Goal: Task Accomplishment & Management: Manage account settings

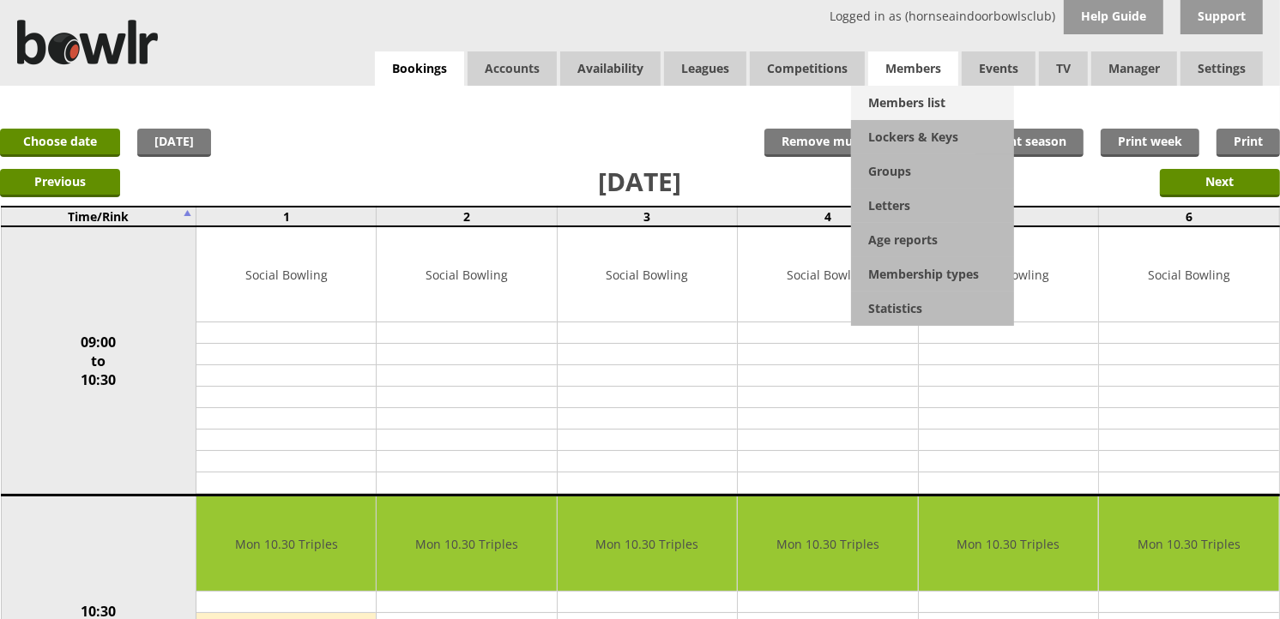
click at [926, 94] on link "Members list" at bounding box center [932, 103] width 163 height 34
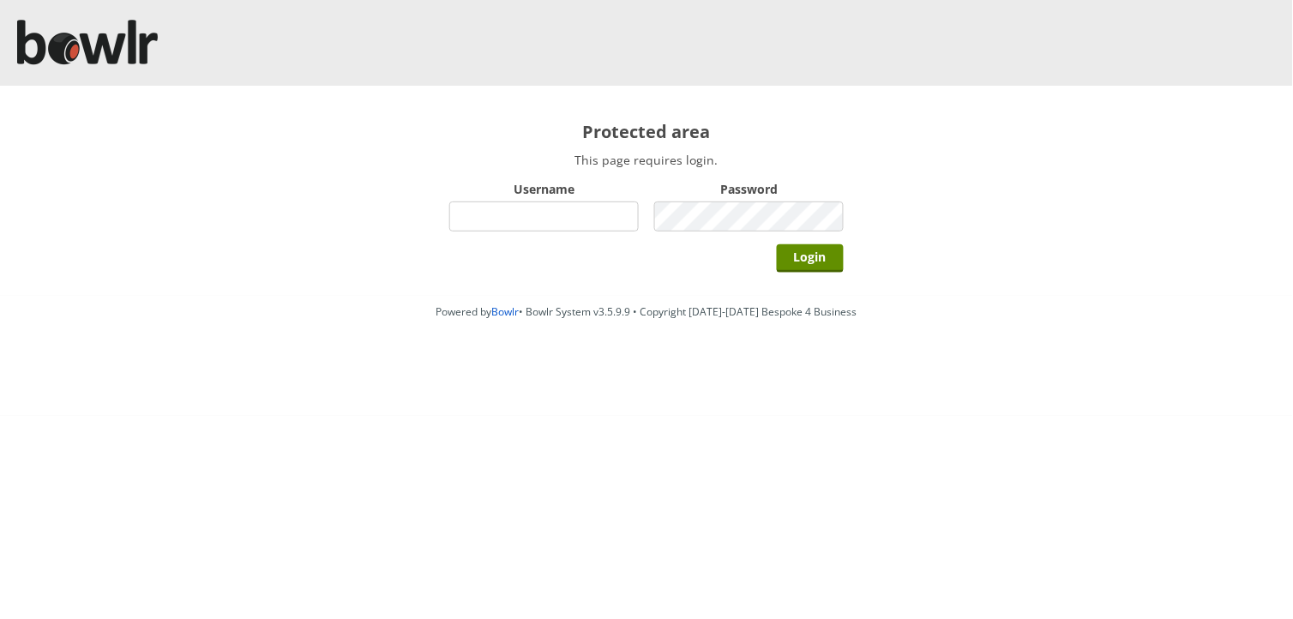
click at [614, 218] on input "Username" at bounding box center [544, 217] width 190 height 30
type input "hornseaindoorbowlsclub"
click at [777, 244] on input "Login" at bounding box center [810, 258] width 67 height 28
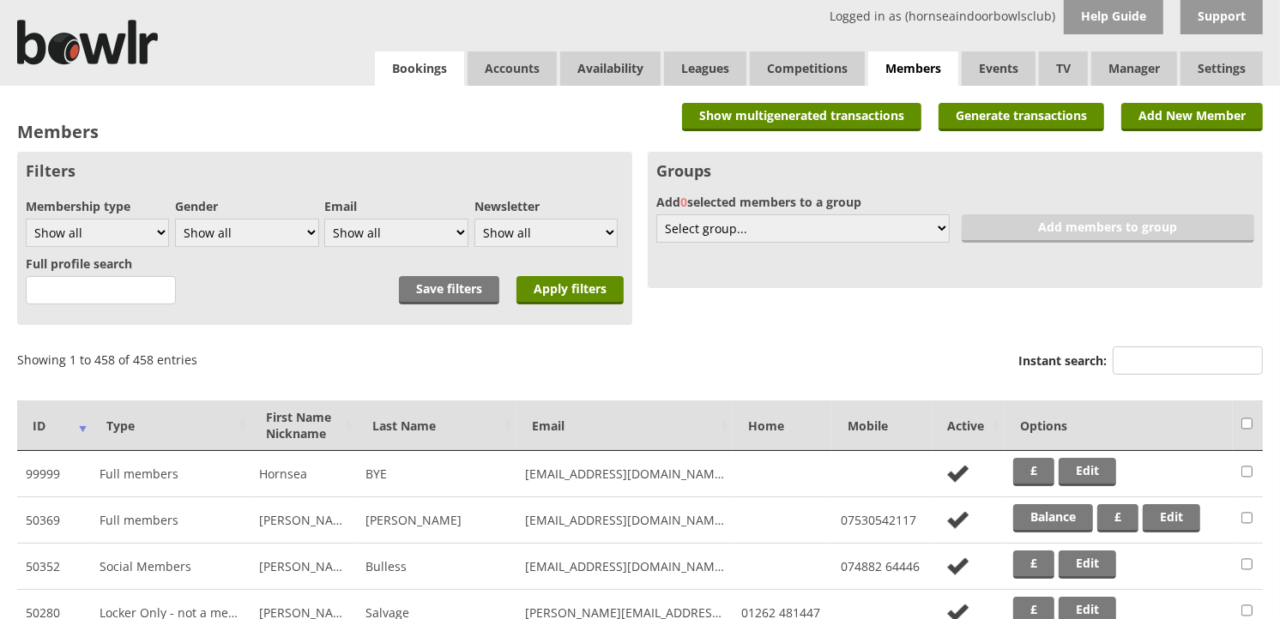
click at [393, 72] on link "Bookings" at bounding box center [419, 68] width 89 height 34
click at [422, 65] on link "Bookings" at bounding box center [419, 68] width 89 height 34
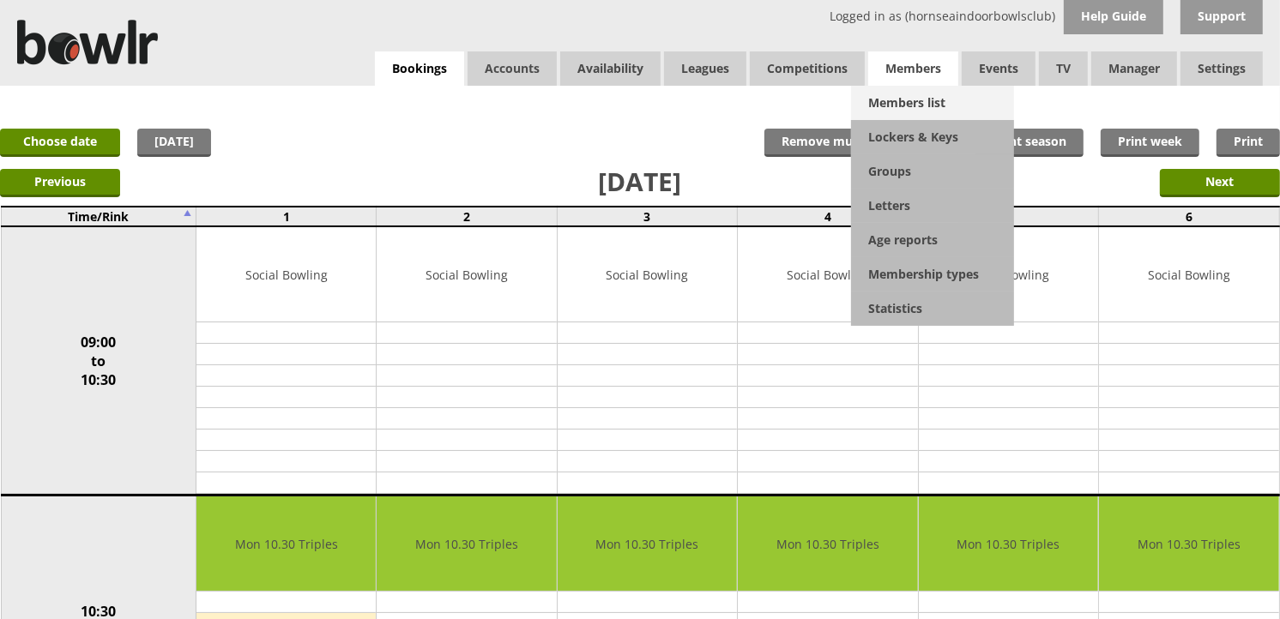
click at [916, 105] on link "Members list" at bounding box center [932, 103] width 163 height 34
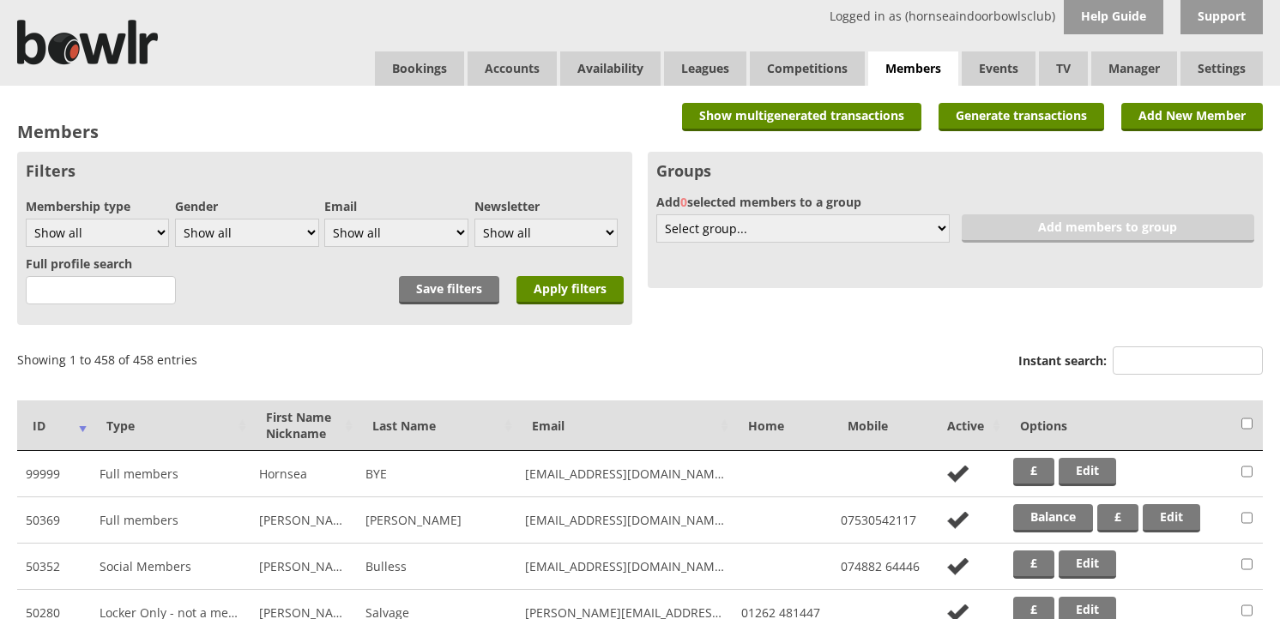
click at [1137, 362] on input "Instant search:" at bounding box center [1187, 361] width 150 height 28
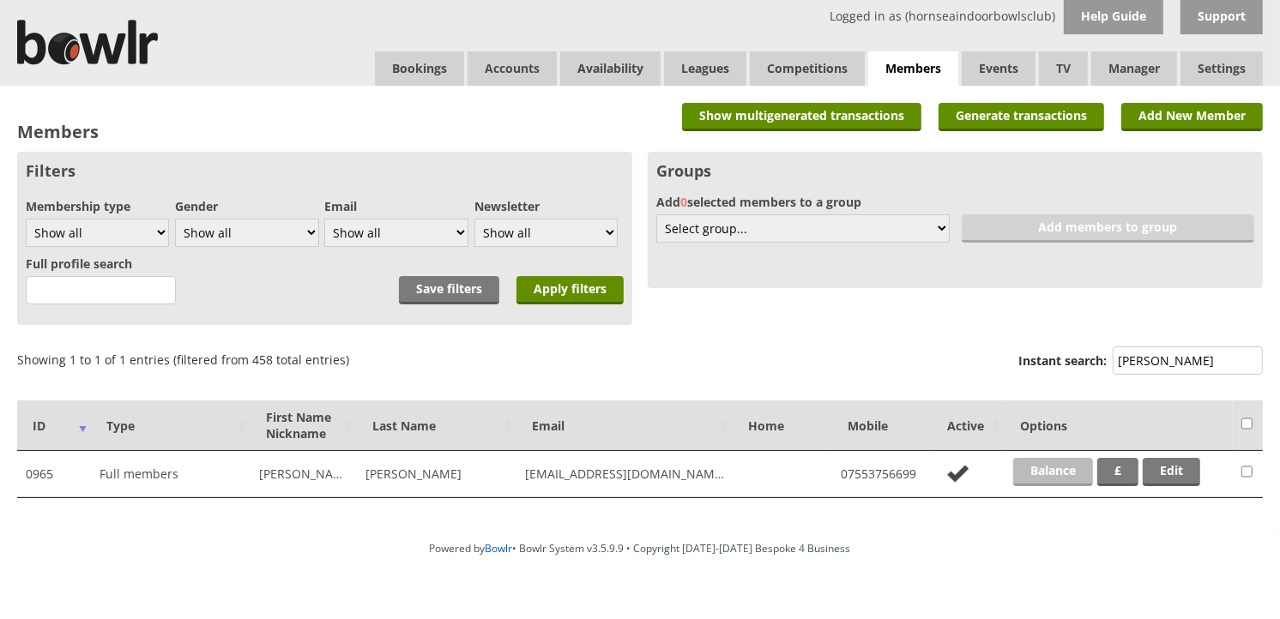
type input "tim"
click at [1028, 475] on link "Balance" at bounding box center [1053, 472] width 80 height 28
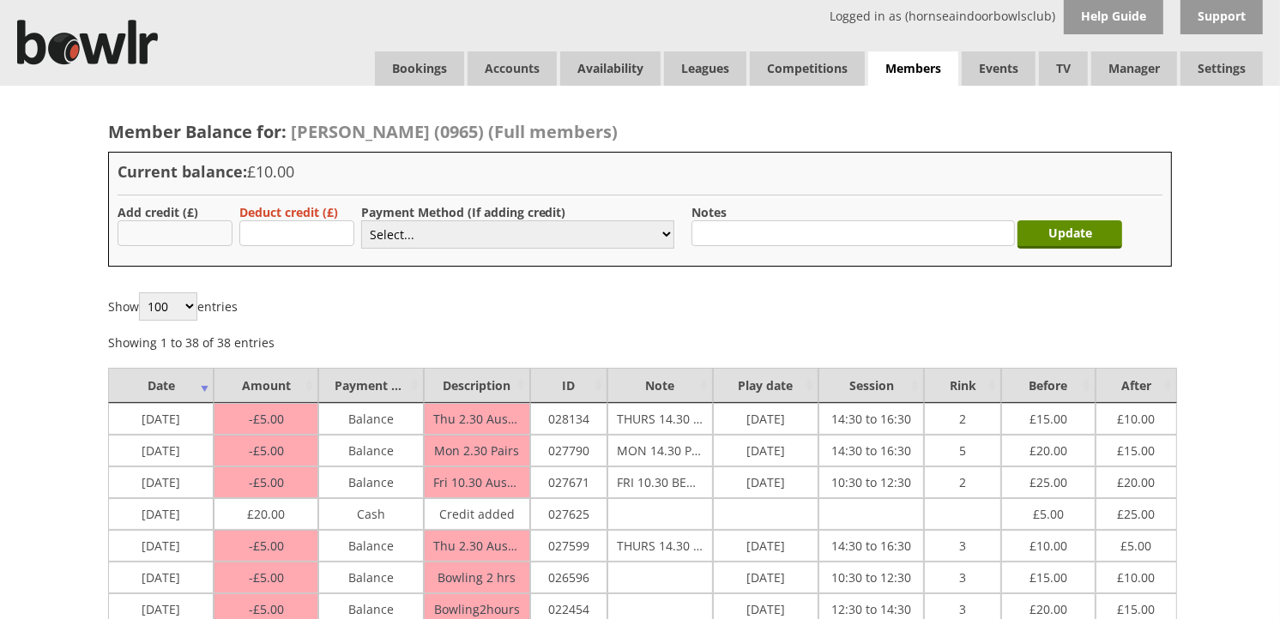
click at [157, 234] on input "text" at bounding box center [175, 233] width 115 height 26
type input "20.00"
click at [393, 238] on select "Select... Cash Card Cheque Bank Transfer Other Member Card Gift Voucher Balance" at bounding box center [517, 234] width 313 height 28
select select "2"
click at [361, 220] on select "Select... Cash Card Cheque Bank Transfer Other Member Card Gift Voucher Balance" at bounding box center [517, 234] width 313 height 28
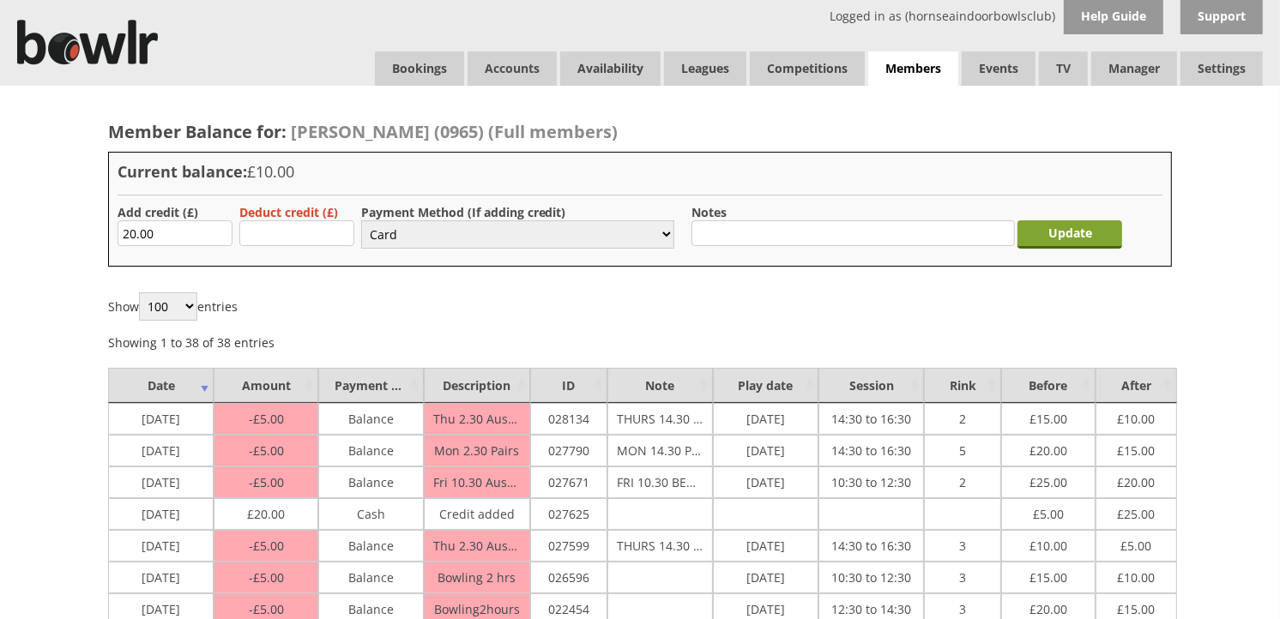
click at [1049, 241] on input "Update" at bounding box center [1069, 234] width 105 height 28
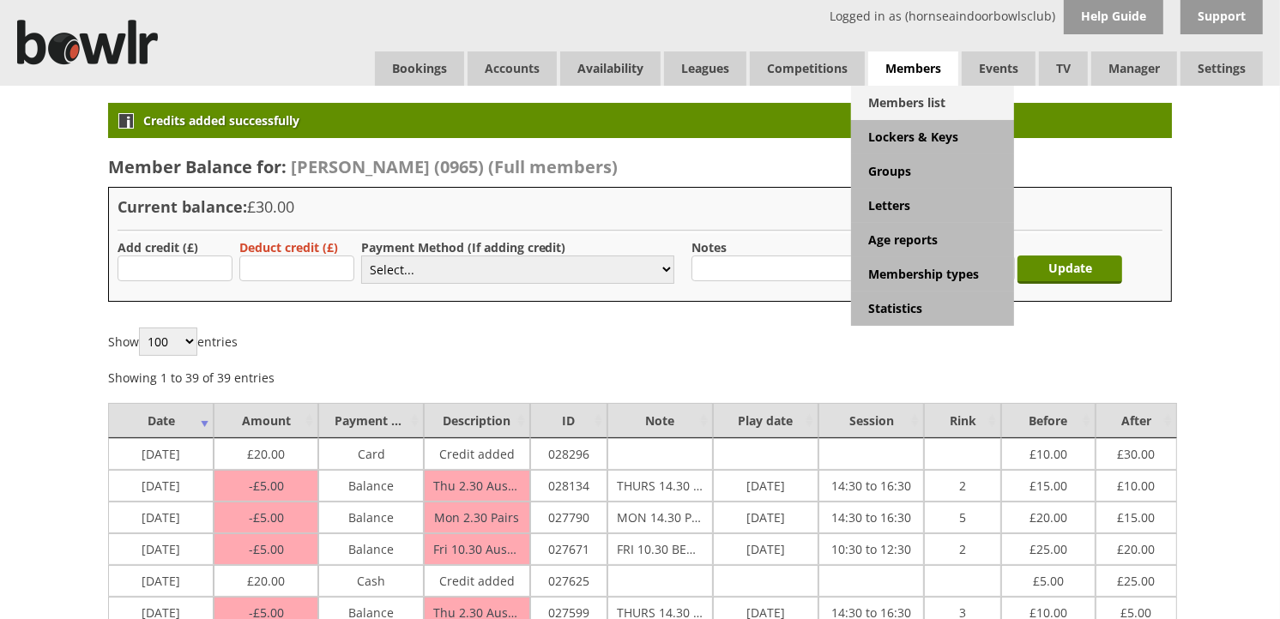
click at [910, 106] on link "Members list" at bounding box center [932, 103] width 163 height 34
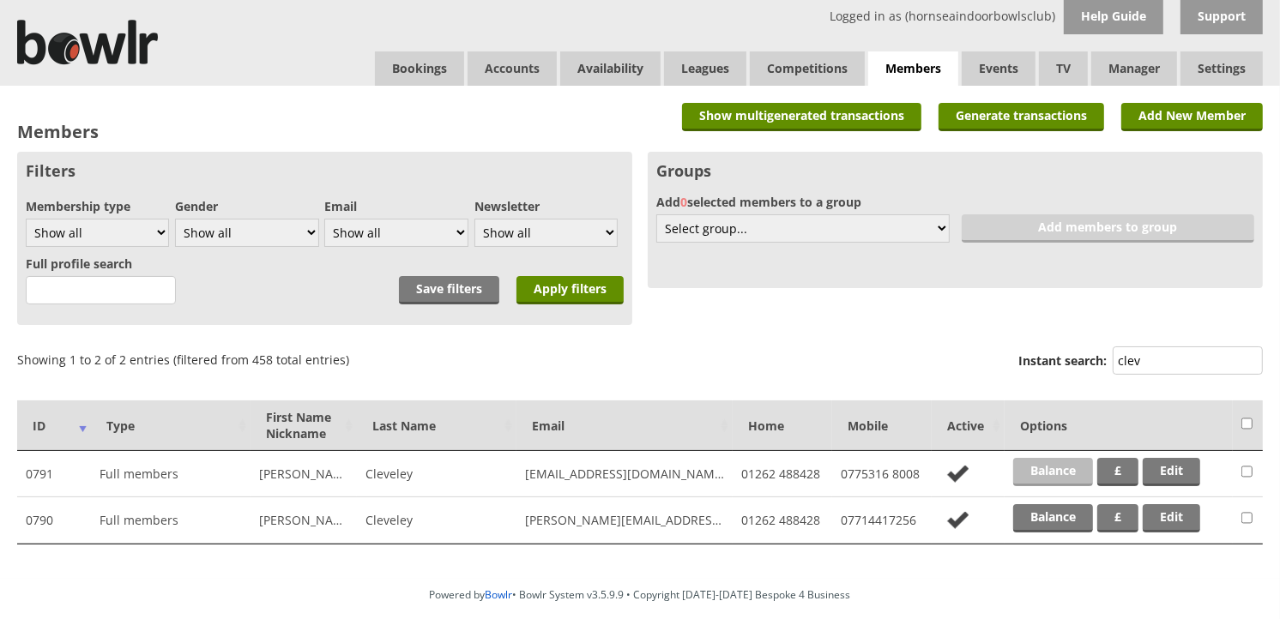
type input "clev"
click at [1067, 475] on link "Balance" at bounding box center [1053, 472] width 80 height 28
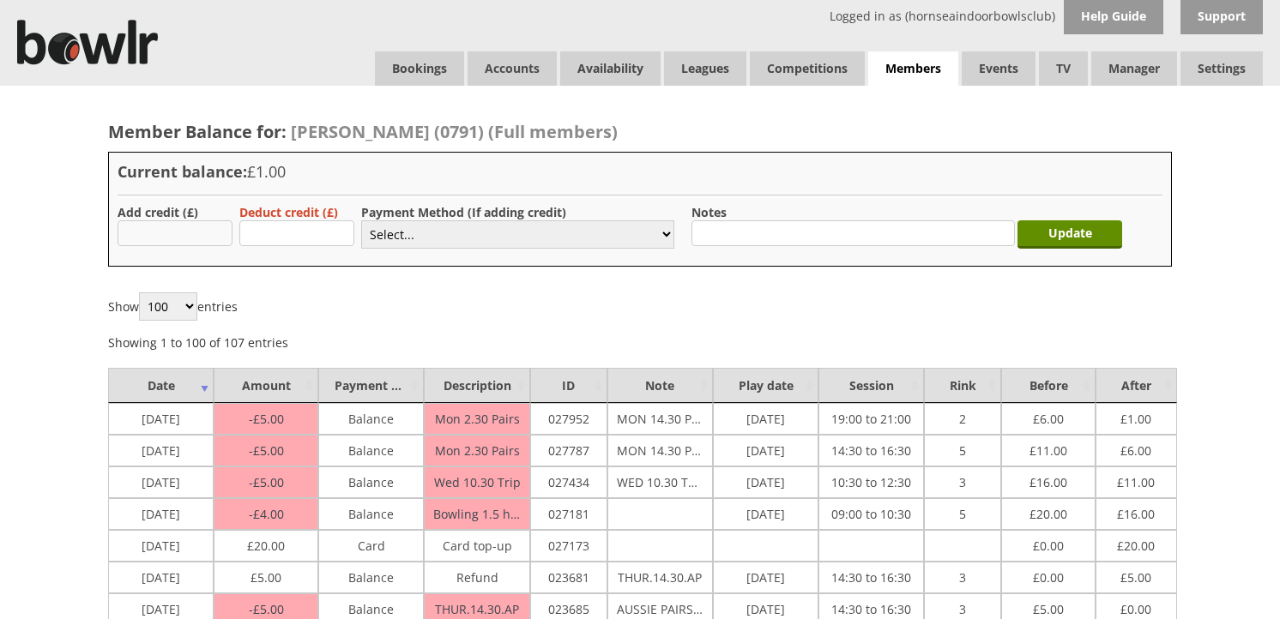
drag, startPoint x: 0, startPoint y: 0, endPoint x: 201, endPoint y: 234, distance: 308.4
click at [201, 234] on input "text" at bounding box center [175, 233] width 115 height 26
type input "19"
click at [407, 232] on select "Select... Cash Card Cheque Bank Transfer Other Member Card Gift Voucher Balance" at bounding box center [517, 234] width 313 height 28
select select "2"
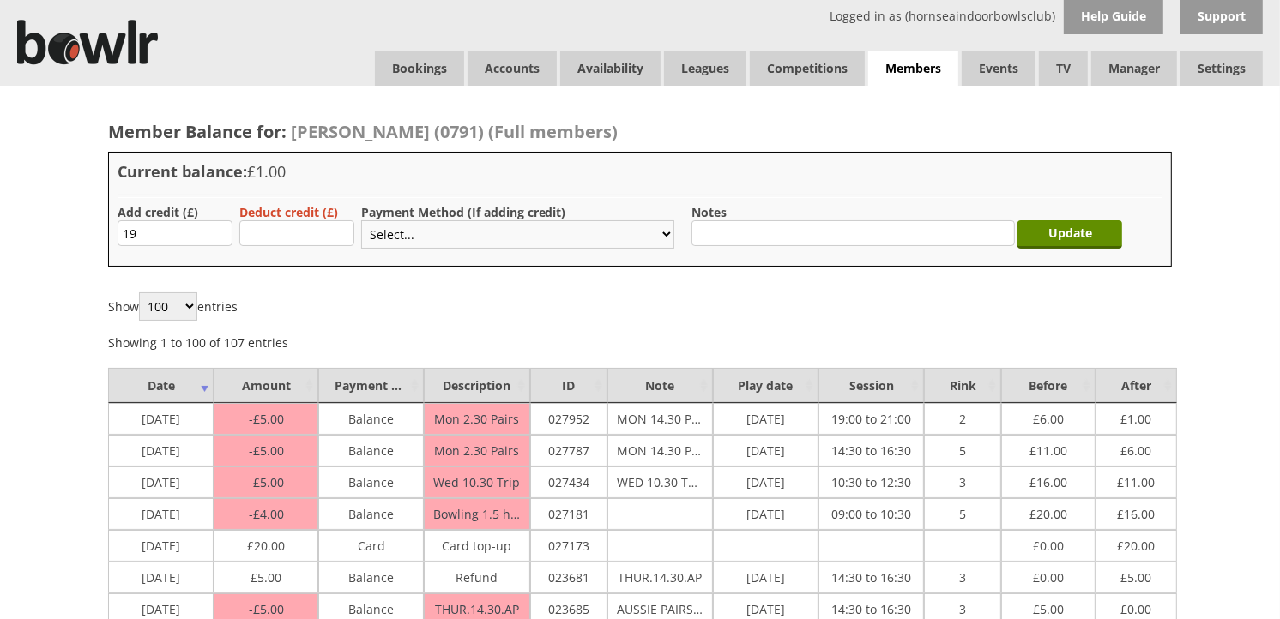
click at [361, 220] on select "Select... Cash Card Cheque Bank Transfer Other Member Card Gift Voucher Balance" at bounding box center [517, 234] width 313 height 28
click at [1056, 226] on input "Update" at bounding box center [1069, 234] width 105 height 28
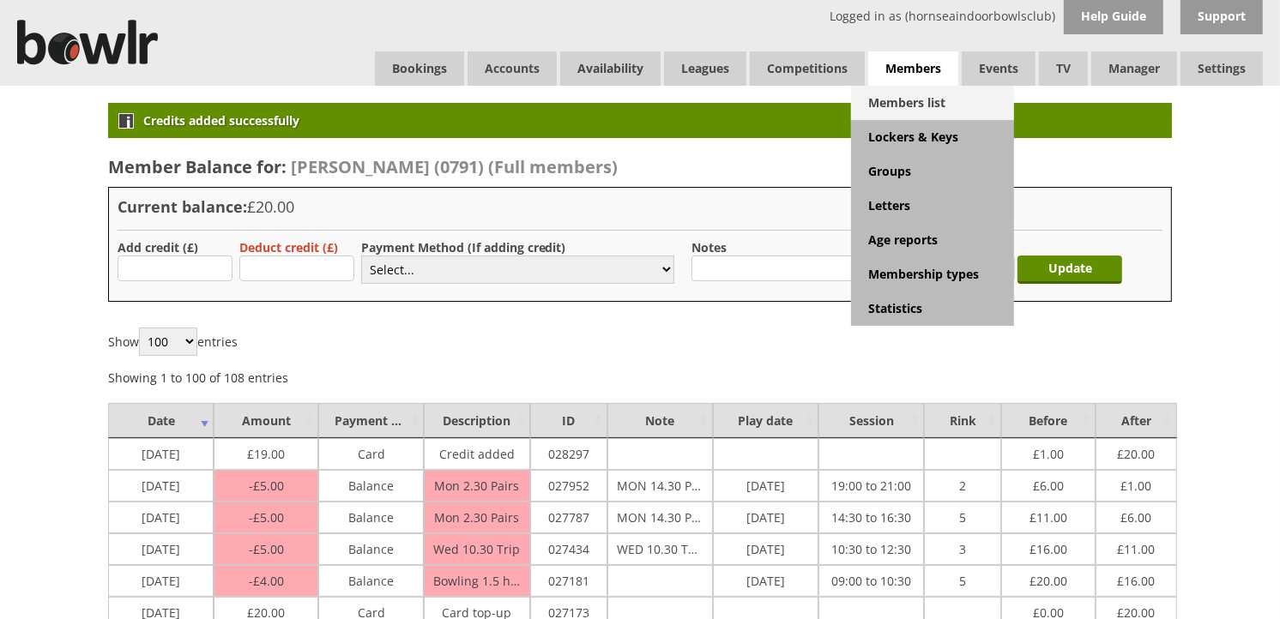
click at [905, 92] on link "Members list" at bounding box center [932, 103] width 163 height 34
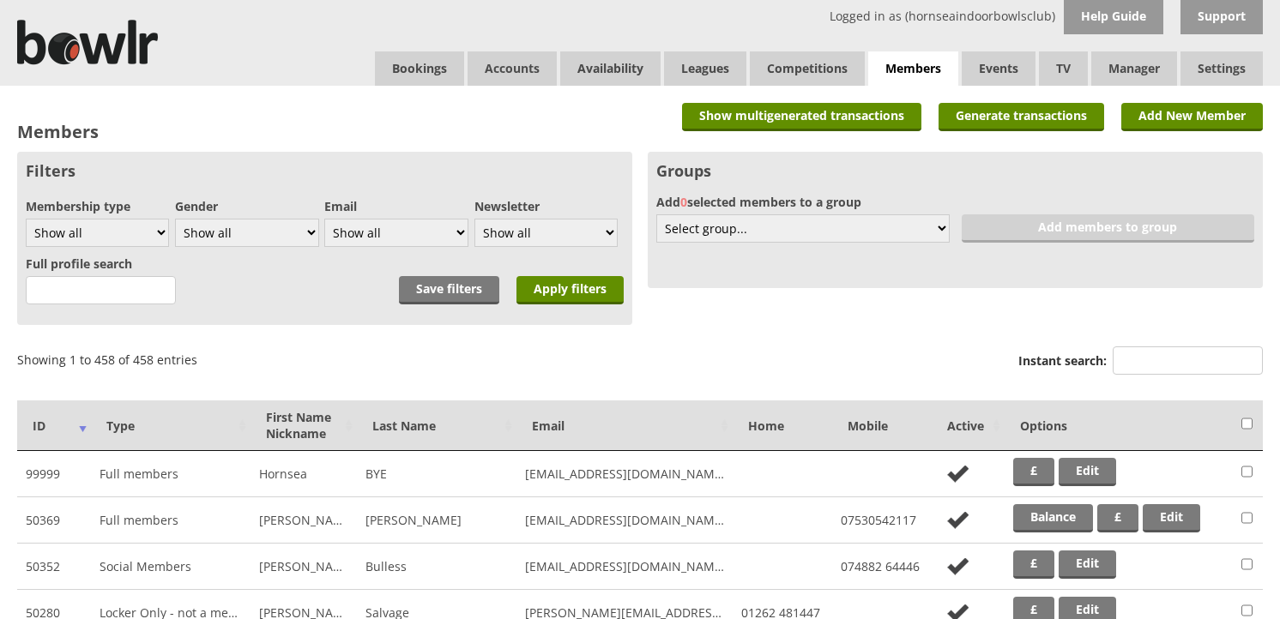
click at [1150, 352] on input "Instant search:" at bounding box center [1187, 361] width 150 height 28
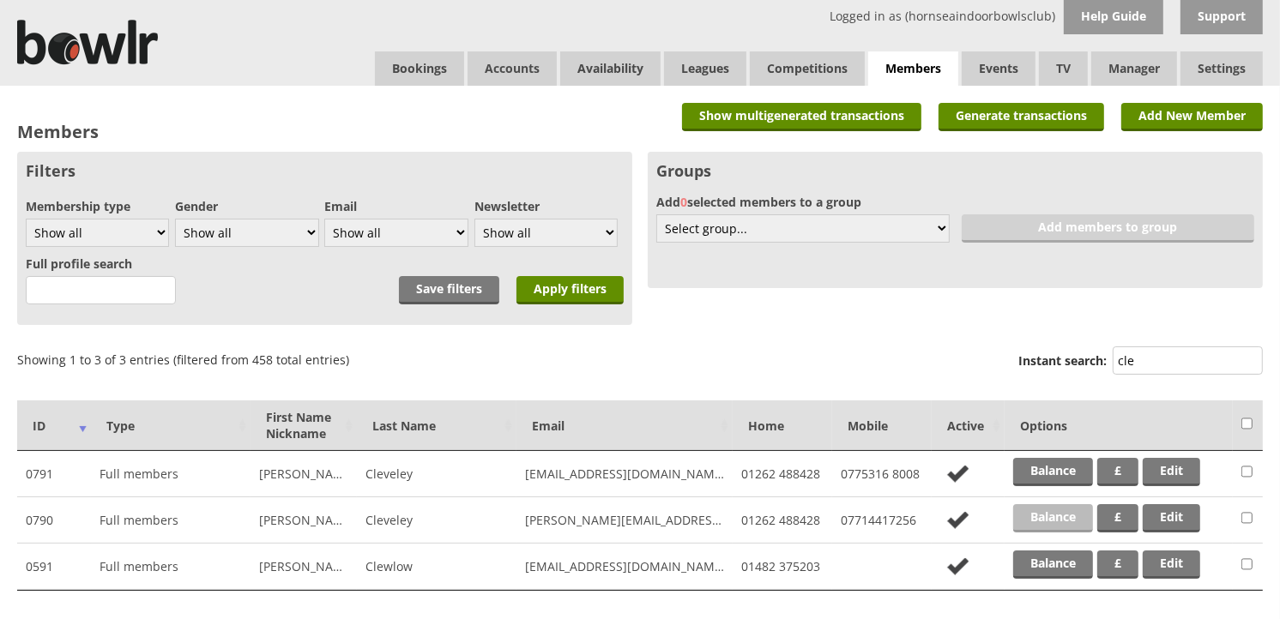
type input "cle"
click at [1041, 513] on link "Balance" at bounding box center [1053, 518] width 80 height 28
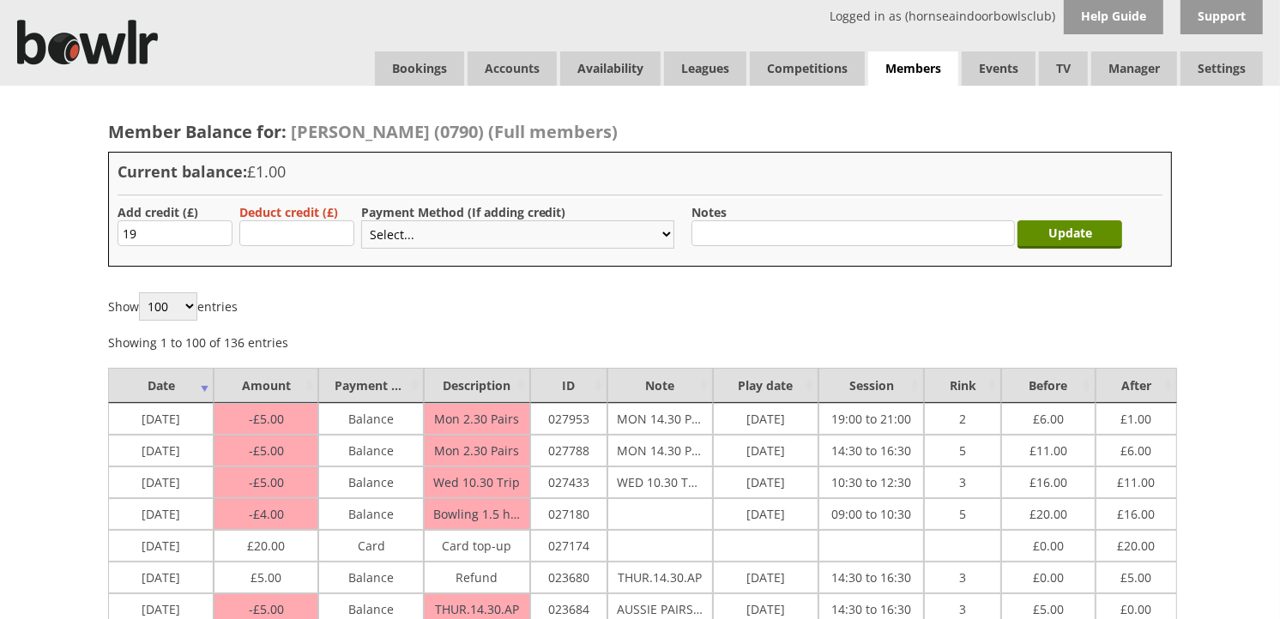
type input "19"
click at [407, 226] on select "Select... Cash Card Cheque Bank Transfer Other Member Card Gift Voucher Balance" at bounding box center [517, 234] width 313 height 28
select select "2"
click at [361, 220] on select "Select... Cash Card Cheque Bank Transfer Other Member Card Gift Voucher Balance" at bounding box center [517, 234] width 313 height 28
click at [1035, 225] on input "Update" at bounding box center [1069, 234] width 105 height 28
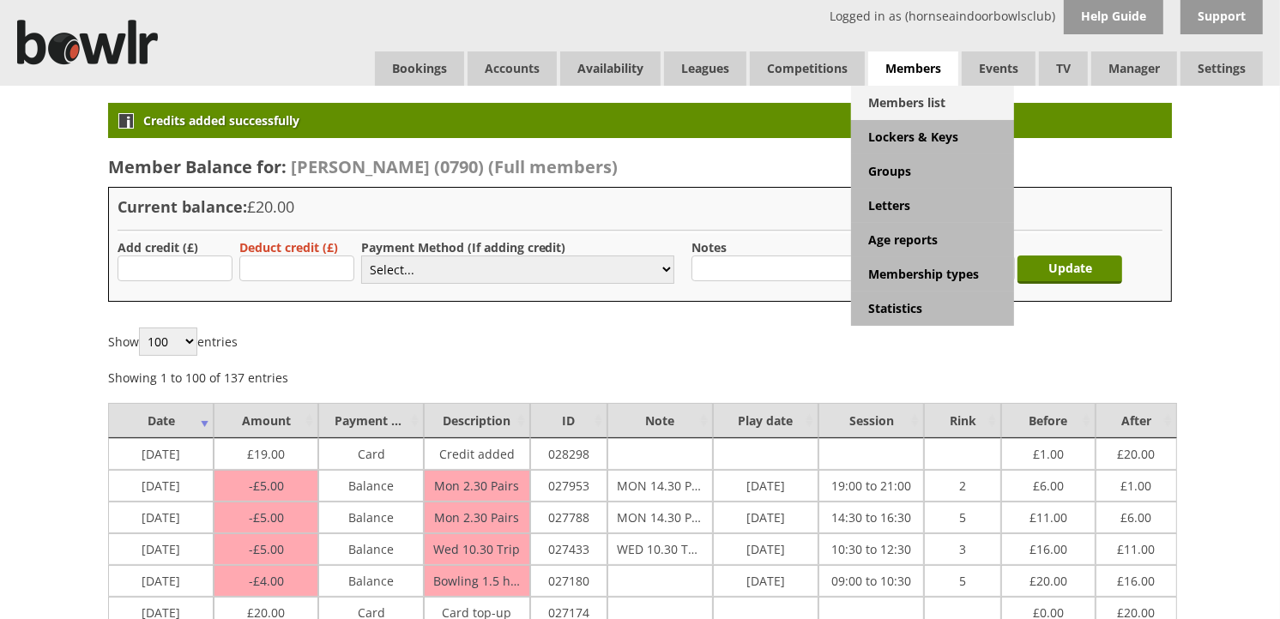
click at [940, 99] on link "Members list" at bounding box center [932, 103] width 163 height 34
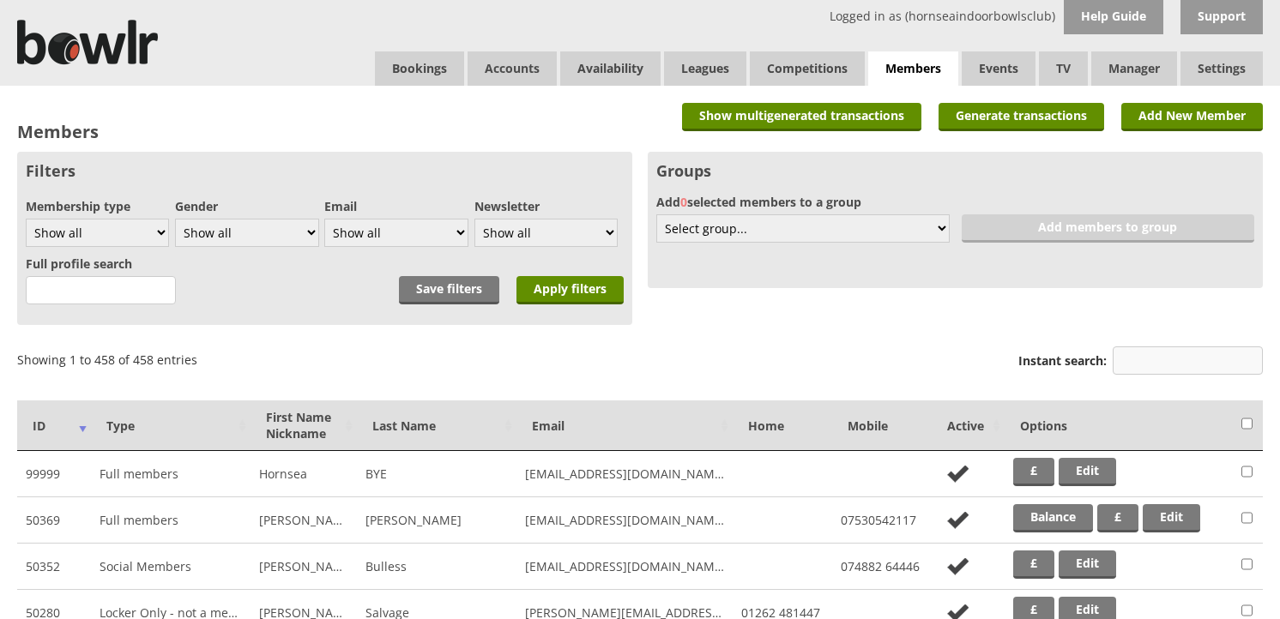
click at [1136, 361] on input "Instant search:" at bounding box center [1187, 361] width 150 height 28
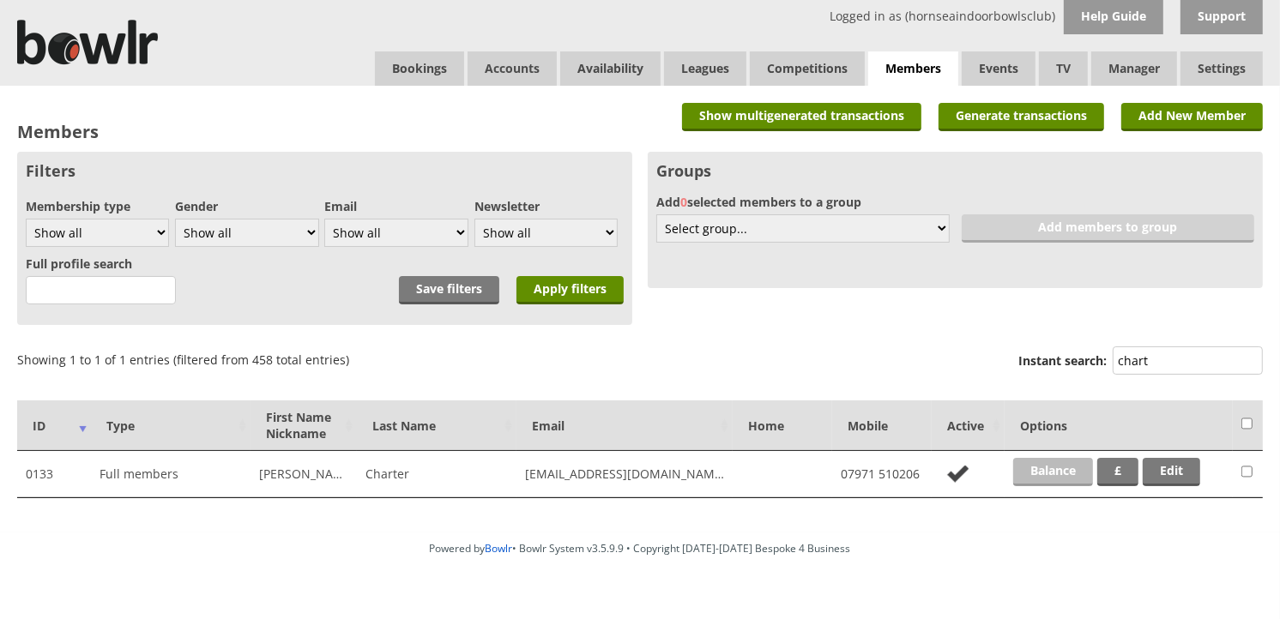
type input "chart"
click at [1075, 459] on link "Balance" at bounding box center [1053, 472] width 80 height 28
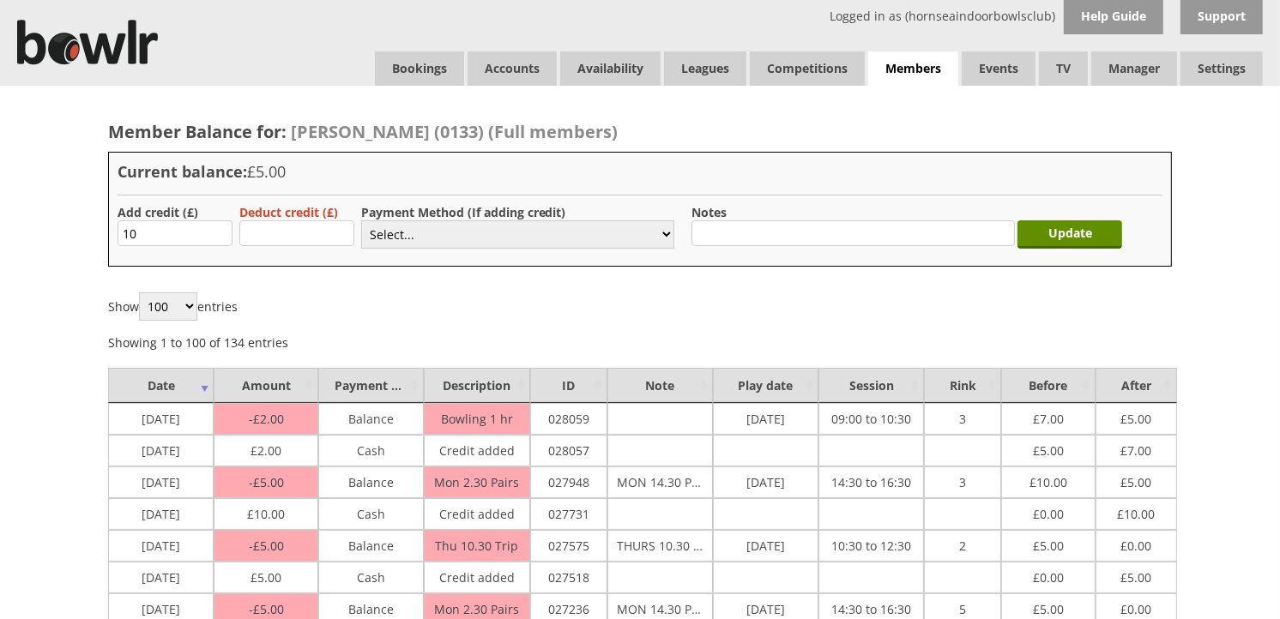
type input "10.00"
click at [370, 240] on select "Select... Cash Card Cheque Bank Transfer Other Member Card Gift Voucher Balance" at bounding box center [517, 234] width 313 height 28
select select "1"
click at [361, 220] on select "Select... Cash Card Cheque Bank Transfer Other Member Card Gift Voucher Balance" at bounding box center [517, 234] width 313 height 28
click at [1059, 224] on input "Update" at bounding box center [1069, 234] width 105 height 28
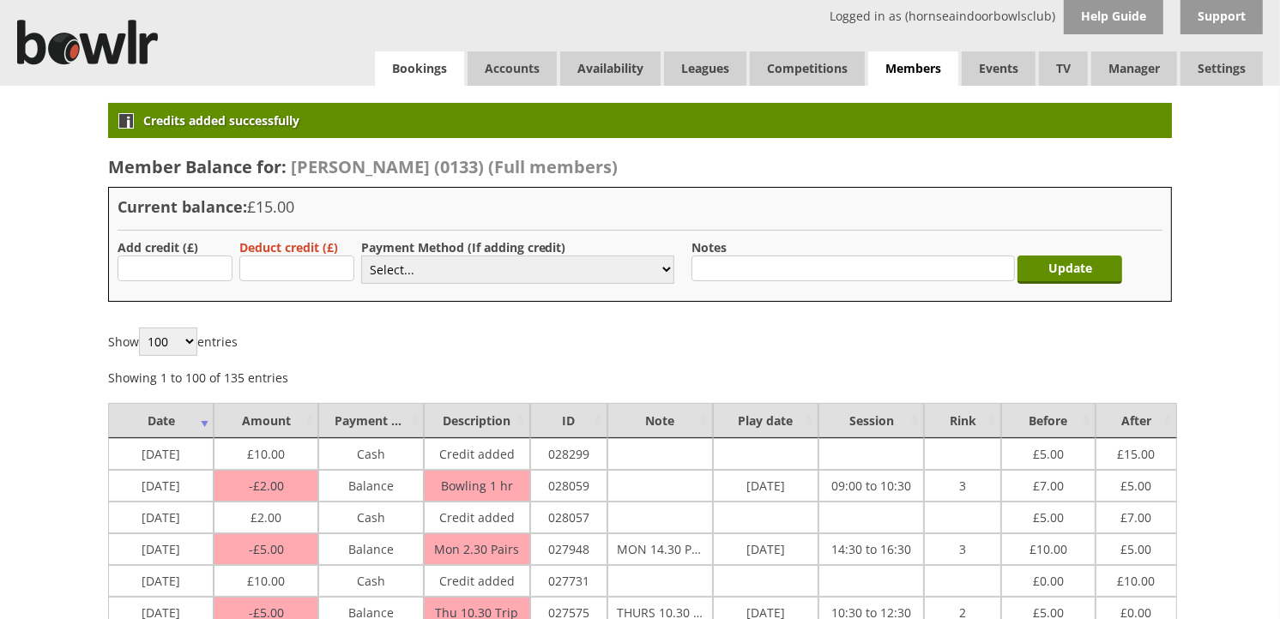
click at [386, 84] on link "Bookings" at bounding box center [419, 68] width 89 height 34
